Goal: Task Accomplishment & Management: Manage account settings

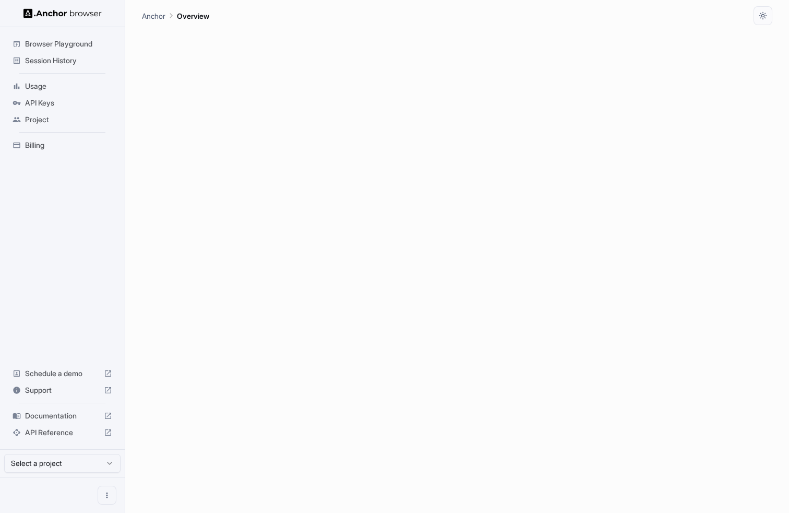
scroll to position [513, 0]
